Goal: Task Accomplishment & Management: Manage account settings

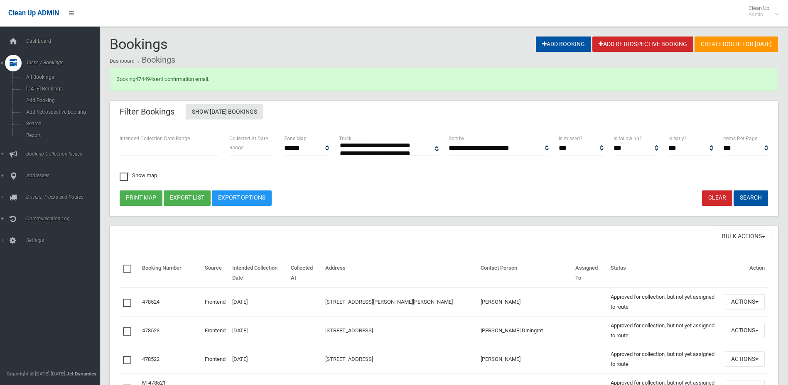
select select
click at [34, 121] on span "Search" at bounding box center [61, 124] width 75 height 6
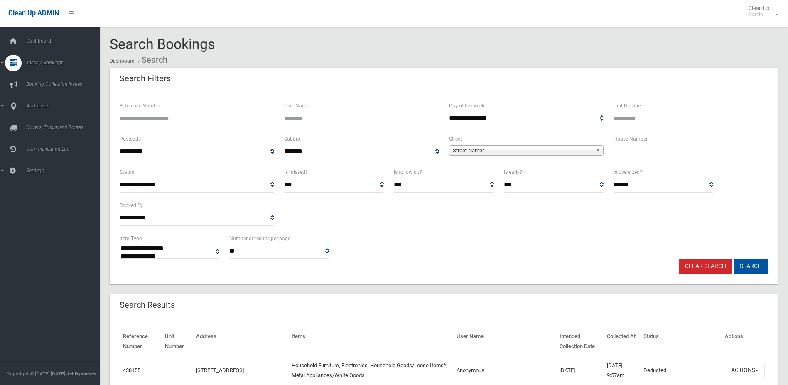
select select
type input "**"
click at [578, 150] on span "Street Name*" at bounding box center [523, 151] width 140 height 10
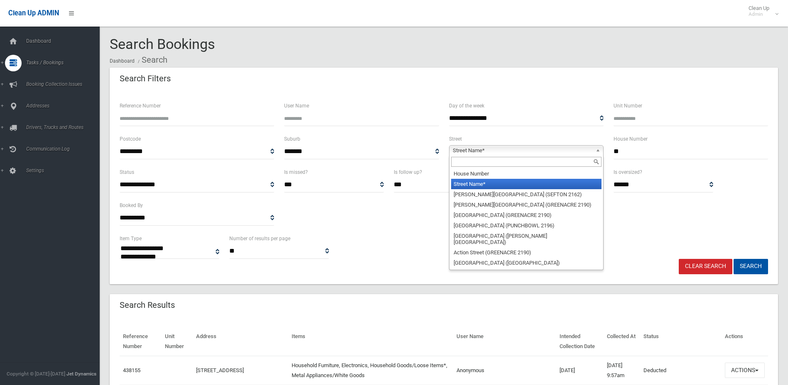
click at [560, 161] on input "text" at bounding box center [526, 162] width 150 height 10
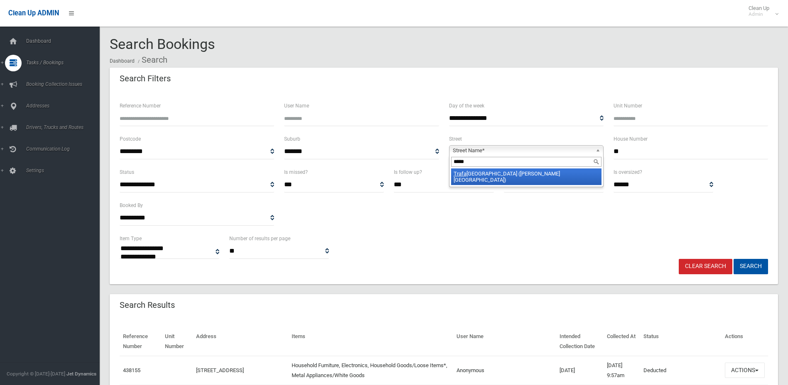
type input "*****"
click at [553, 174] on li "Trafa lgar Street (BELMORE 2192)" at bounding box center [526, 177] width 150 height 17
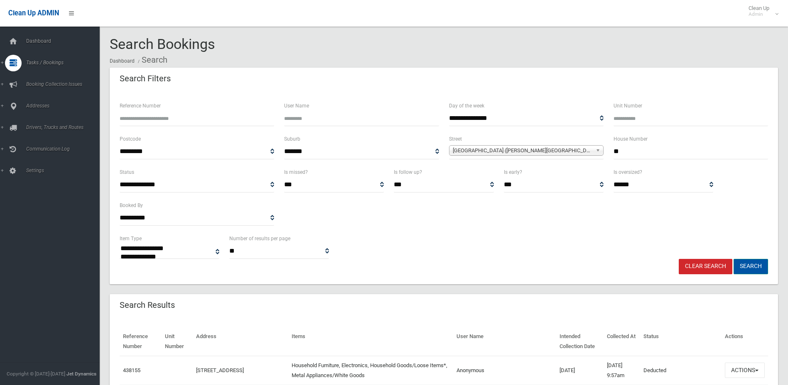
click at [747, 266] on button "Search" at bounding box center [750, 266] width 34 height 15
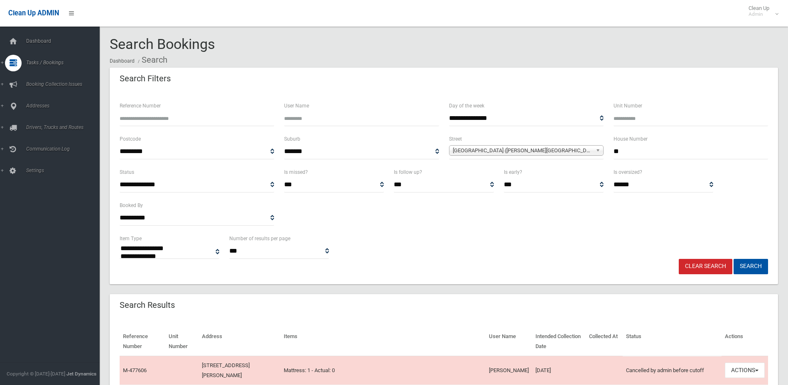
select select
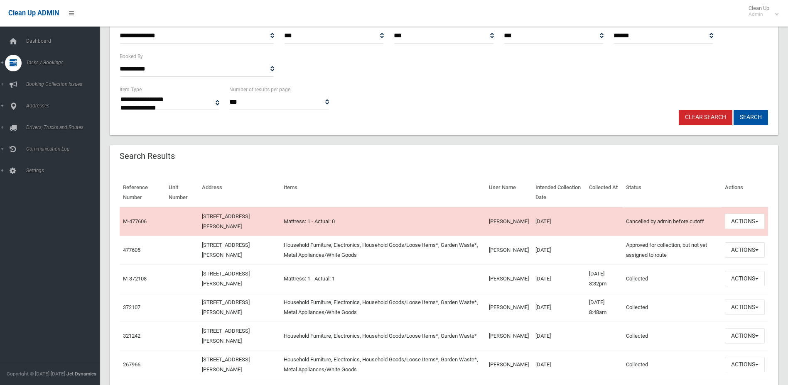
scroll to position [166, 0]
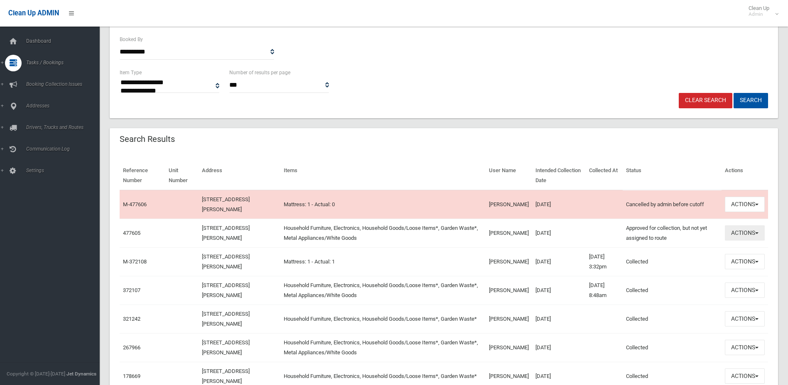
click at [733, 235] on button "Actions" at bounding box center [745, 232] width 40 height 15
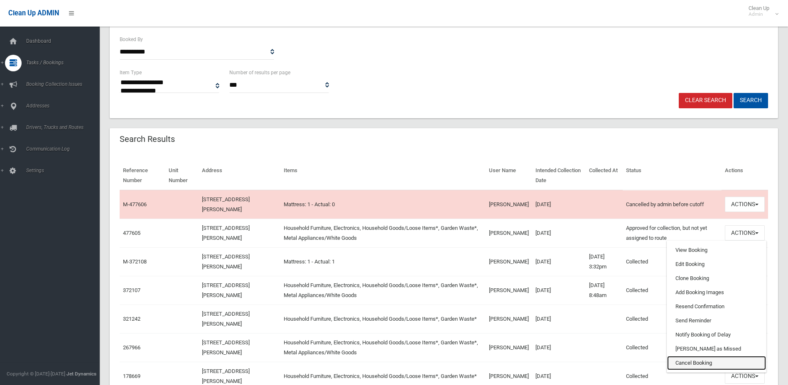
click at [687, 363] on link "Cancel Booking" at bounding box center [716, 363] width 99 height 14
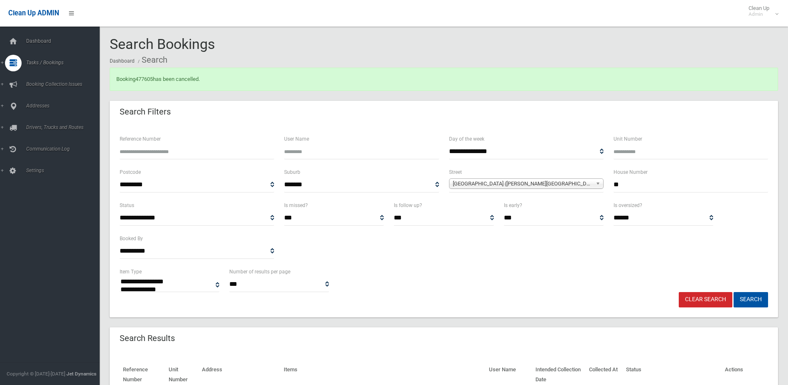
select select
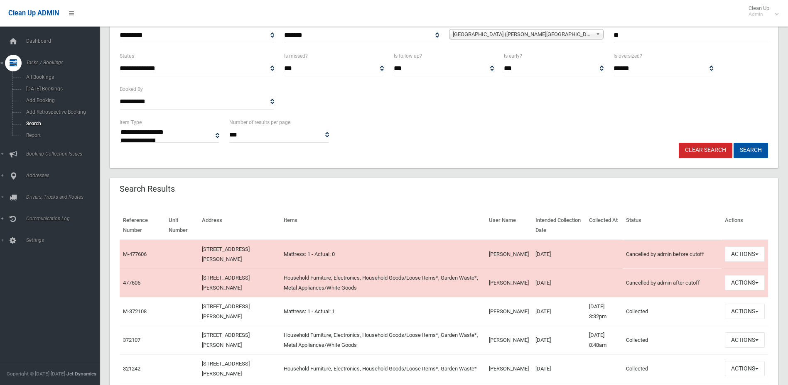
scroll to position [166, 0]
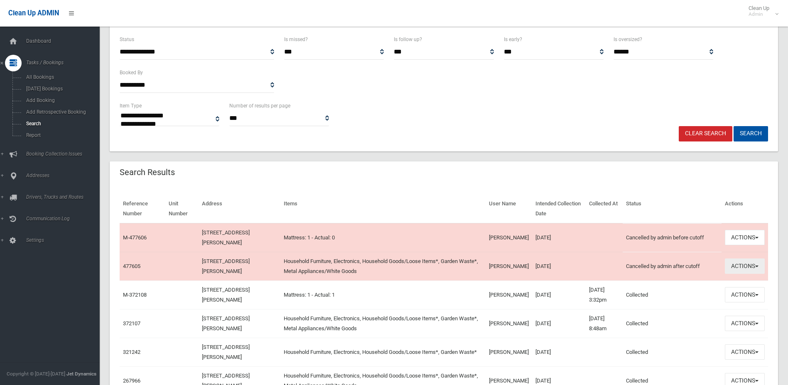
click at [738, 262] on button "Actions" at bounding box center [745, 266] width 40 height 15
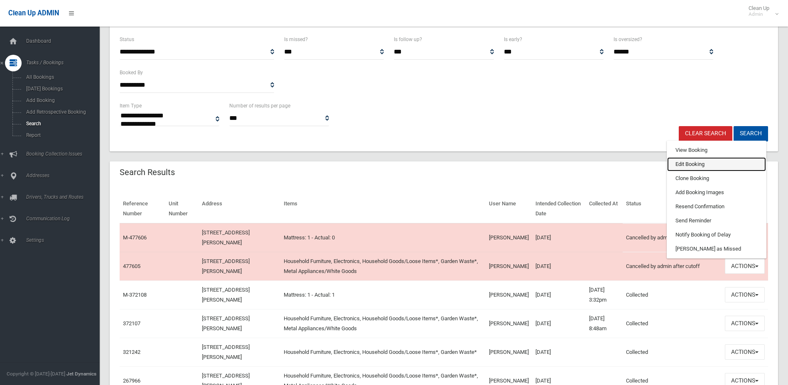
click at [691, 162] on link "Edit Booking" at bounding box center [716, 164] width 99 height 14
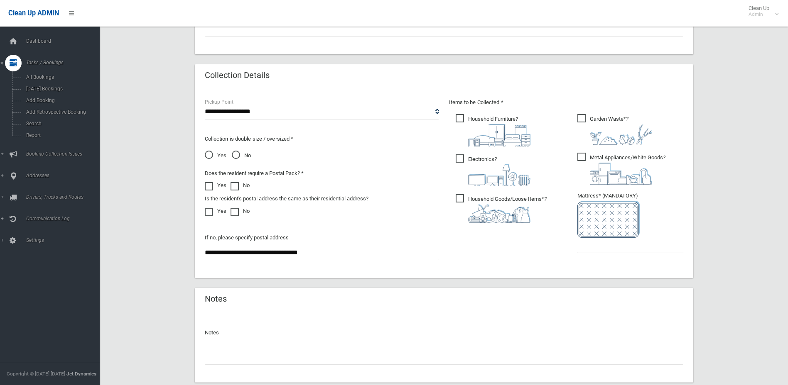
scroll to position [436, 0]
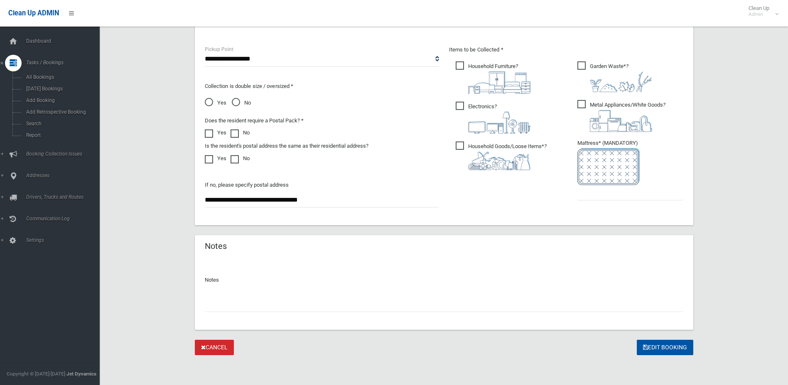
click at [245, 305] on input "text" at bounding box center [444, 304] width 478 height 15
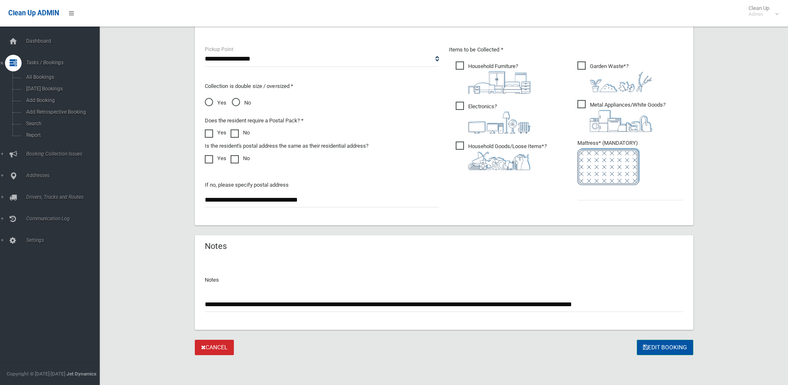
type input "**********"
click at [667, 349] on button "Edit Booking" at bounding box center [665, 347] width 56 height 15
type input "*"
click at [671, 344] on button "Edit Booking" at bounding box center [665, 347] width 56 height 15
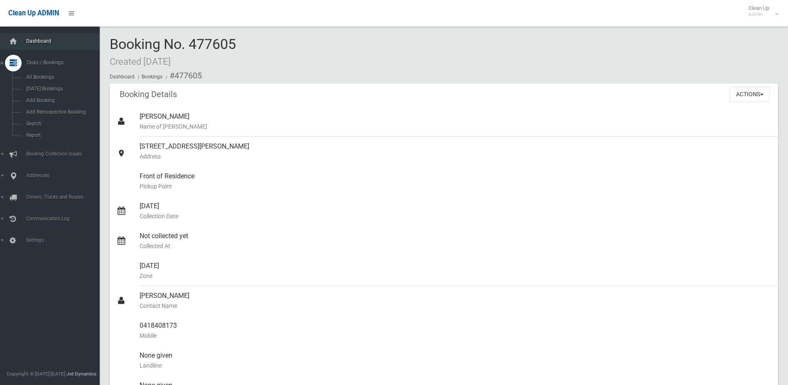
click at [31, 39] on span "Dashboard" at bounding box center [65, 41] width 82 height 6
